Goal: Task Accomplishment & Management: Manage account settings

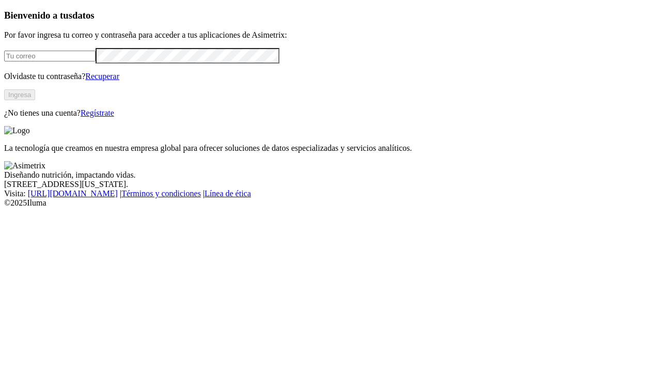
type input "[EMAIL_ADDRESS][DOMAIN_NAME]"
click at [35, 100] on button "Ingresa" at bounding box center [19, 94] width 31 height 11
